Goal: Information Seeking & Learning: Learn about a topic

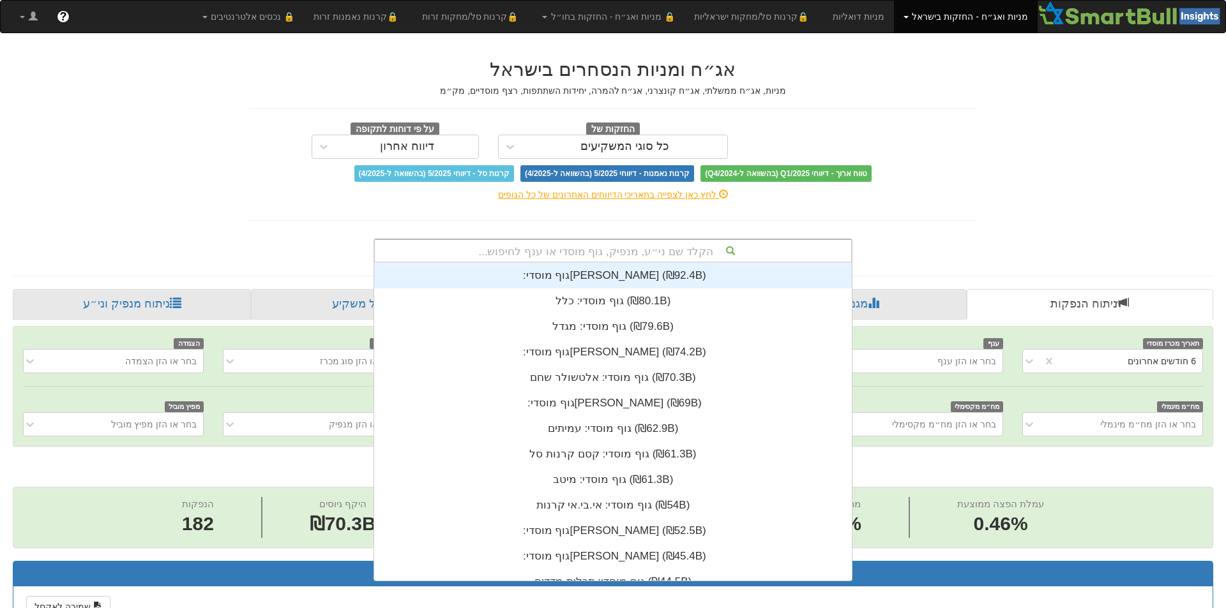
click at [641, 249] on div "הקלד שם ני״ע, מנפיק, גוף מוסדי או ענף לחיפוש..." at bounding box center [613, 251] width 476 height 22
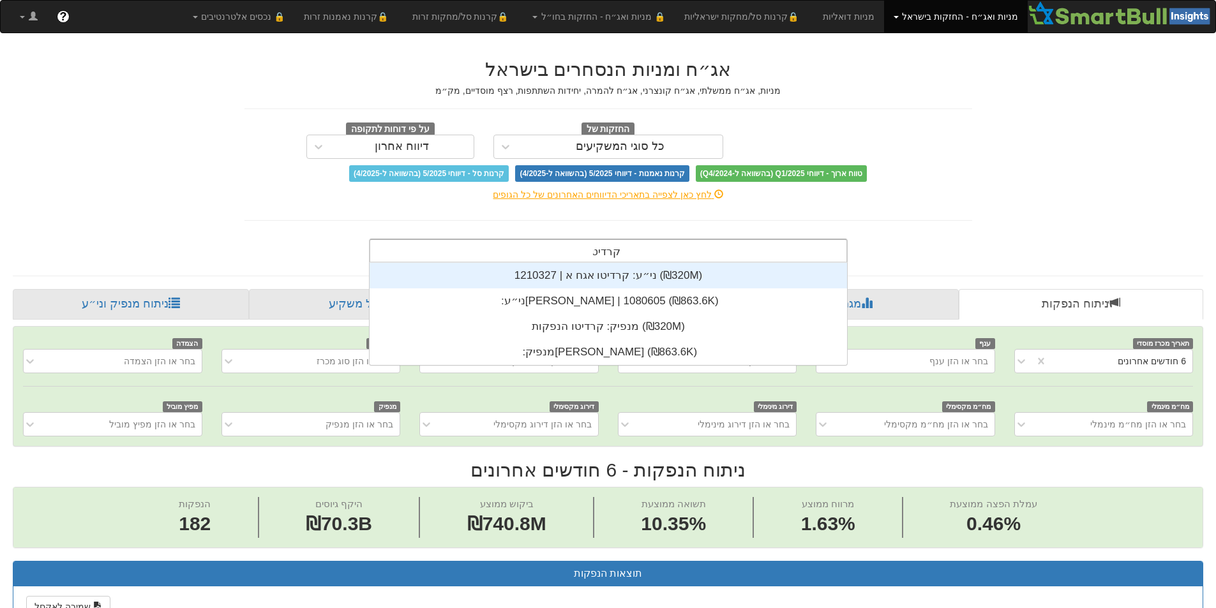
type input "קרדיטו"
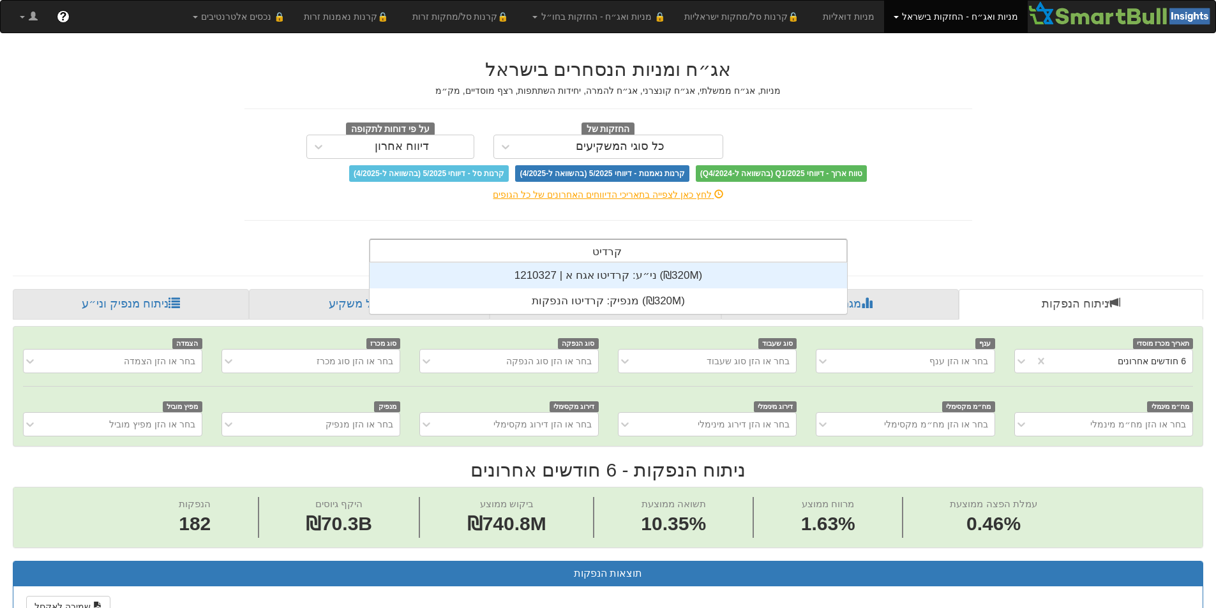
scroll to position [51, 0]
click at [590, 277] on div "ני״ע: ‏קרדיטו אגח א | 1210327 ‎(₪320M)‎" at bounding box center [609, 276] width 478 height 26
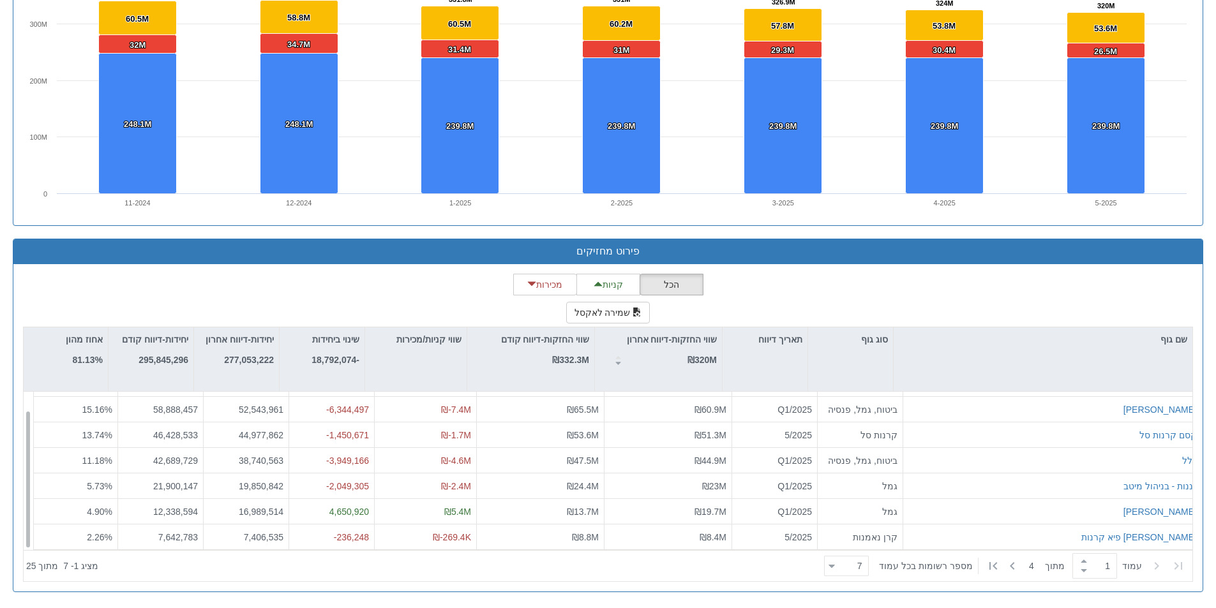
scroll to position [20, 0]
click at [1012, 570] on icon at bounding box center [1012, 566] width 15 height 15
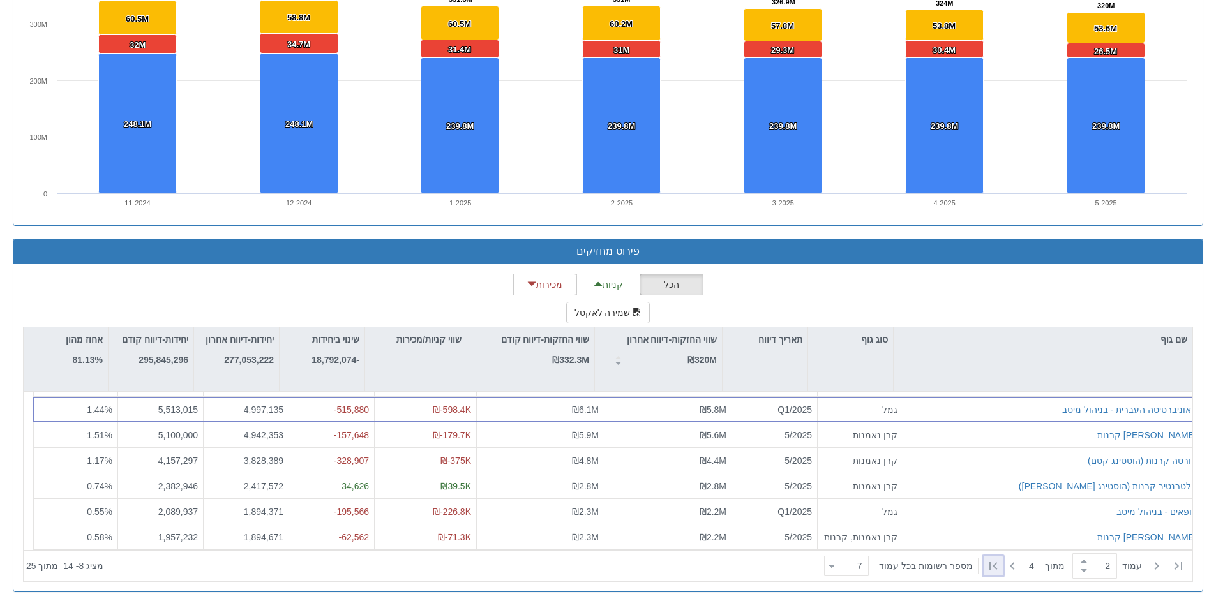
click at [993, 569] on icon at bounding box center [994, 566] width 8 height 8
type input "4"
